Goal: Information Seeking & Learning: Learn about a topic

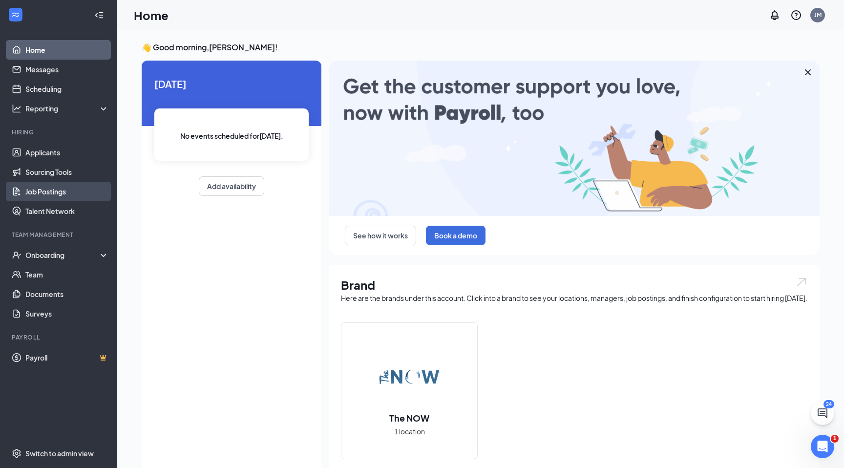
click at [52, 195] on link "Job Postings" at bounding box center [67, 192] width 84 height 20
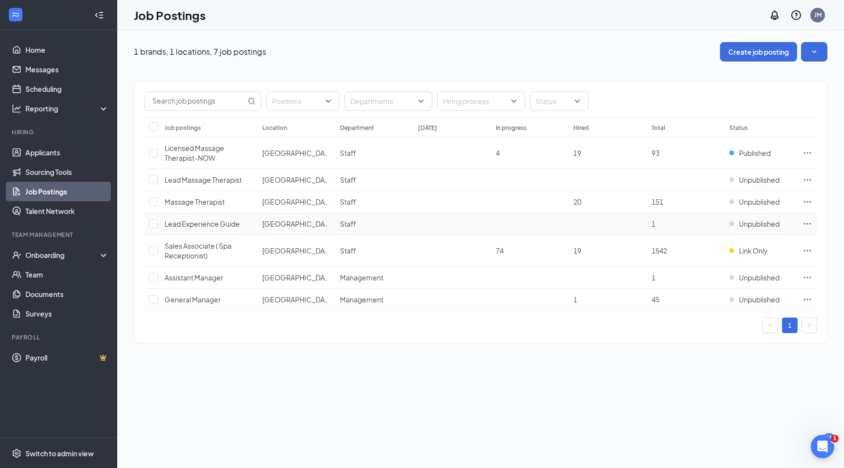
click at [209, 226] on span "Lead Experience Guide" at bounding box center [202, 223] width 75 height 9
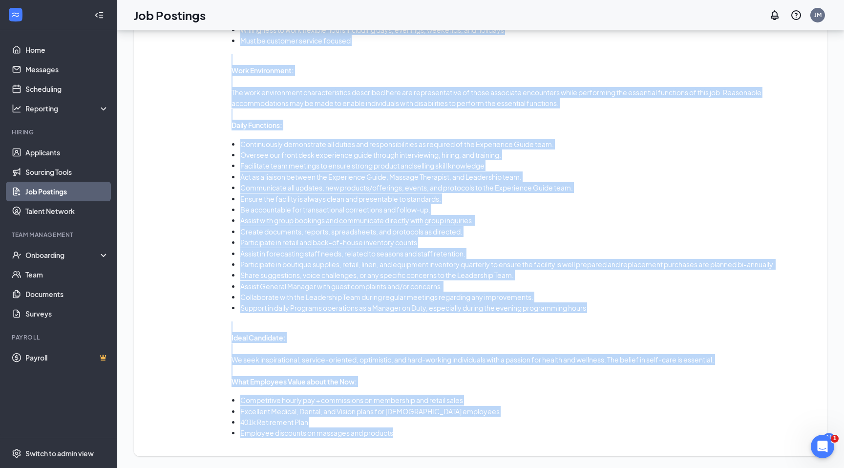
scroll to position [645, 0]
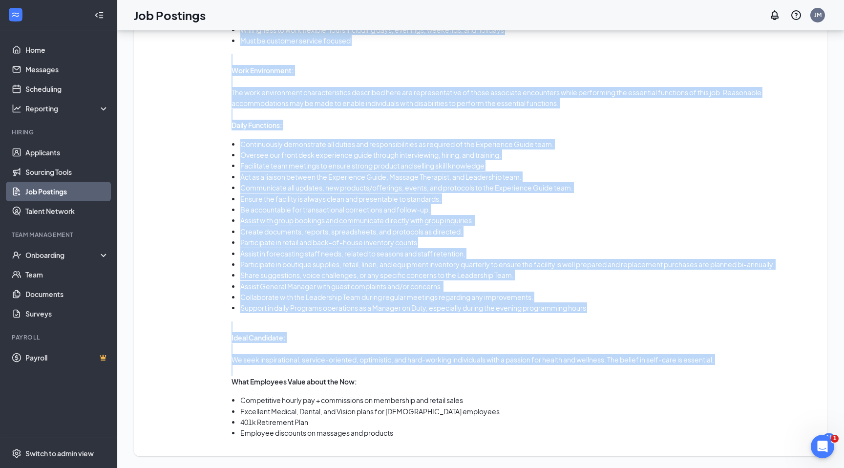
drag, startPoint x: 144, startPoint y: 150, endPoint x: 674, endPoint y: 370, distance: 574.1
click at [674, 370] on div "Job description Preview Brand summary The NOW is designed as a refuge to help y…" at bounding box center [481, 116] width 694 height 682
copy div "Lor ipsumdolors Ametcon Adipi elitsed Doe TEM in utlabore et d magnaa en admi v…"
click at [39, 277] on link "Team" at bounding box center [67, 275] width 84 height 20
